Goal: Information Seeking & Learning: Learn about a topic

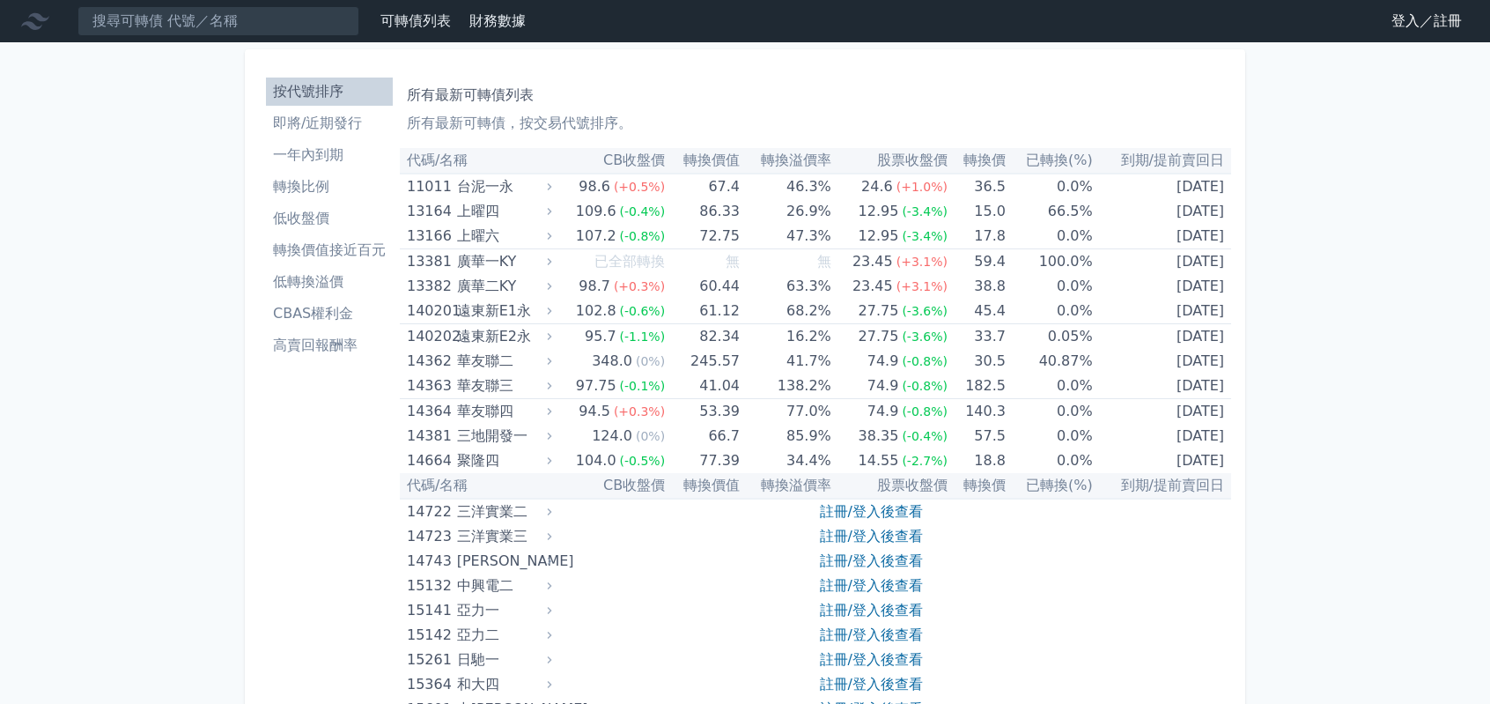
click at [411, 18] on link "可轉債列表" at bounding box center [415, 20] width 70 height 17
click at [417, 24] on link "可轉債列表" at bounding box center [415, 20] width 70 height 17
click at [495, 26] on link "財務數據" at bounding box center [497, 20] width 56 height 17
click at [414, 20] on link "可轉債列表" at bounding box center [415, 20] width 70 height 17
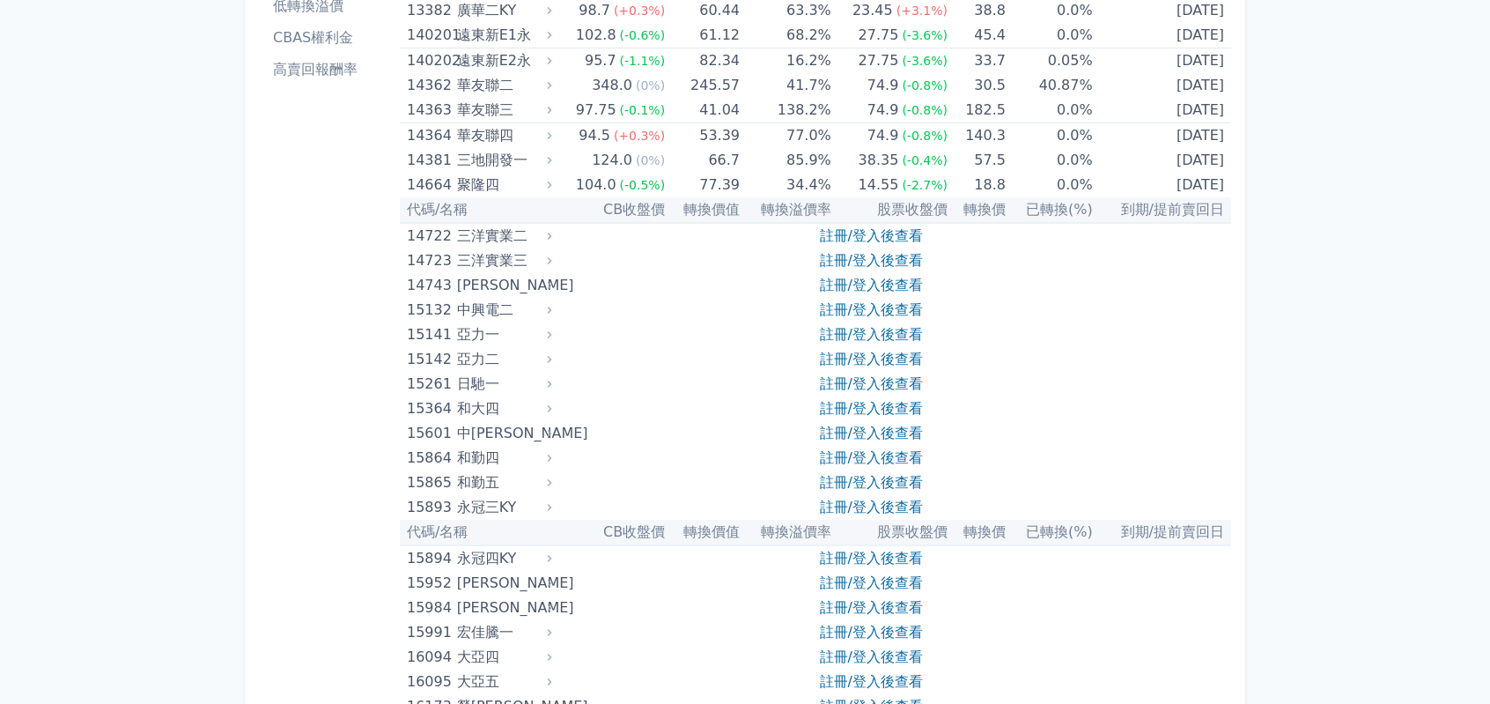
scroll to position [264, 0]
